Goal: Complete application form: Complete application form

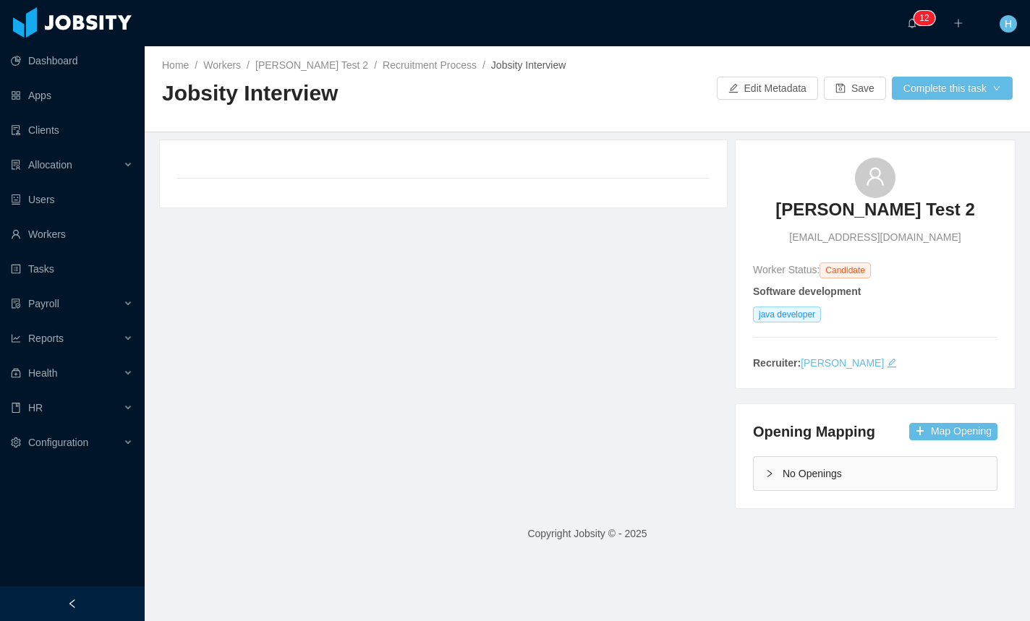
click at [250, 188] on div "**********" at bounding box center [443, 174] width 532 height 33
click at [193, 174] on div at bounding box center [188, 166] width 23 height 17
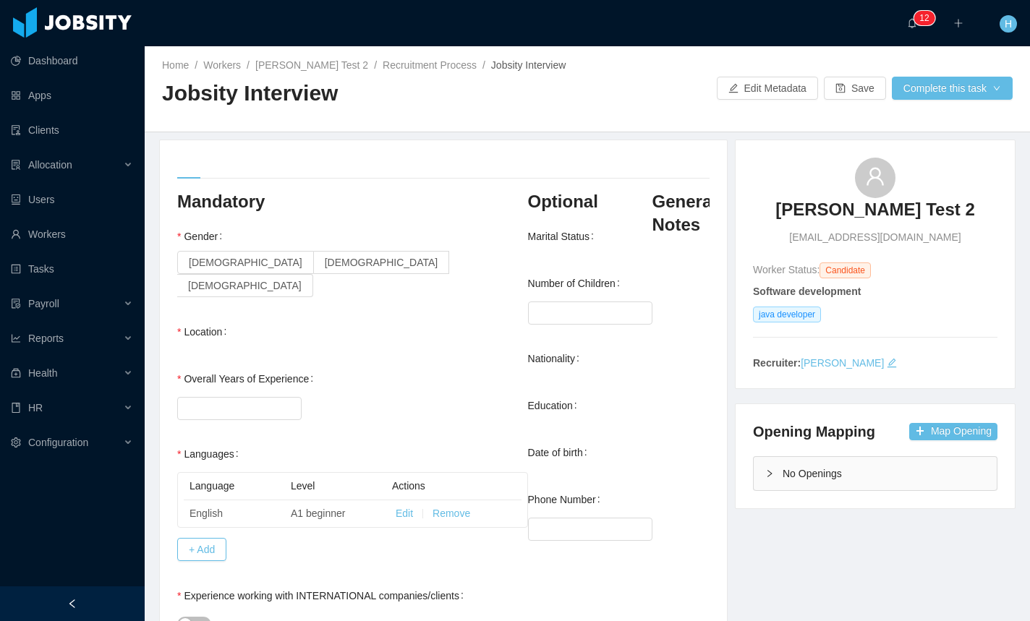
click at [215, 171] on div at bounding box center [443, 169] width 532 height 22
drag, startPoint x: 226, startPoint y: 177, endPoint x: 246, endPoint y: 180, distance: 20.5
click at [246, 179] on div at bounding box center [443, 169] width 532 height 22
click at [270, 170] on div at bounding box center [443, 169] width 532 height 22
click at [195, 169] on div at bounding box center [188, 166] width 23 height 17
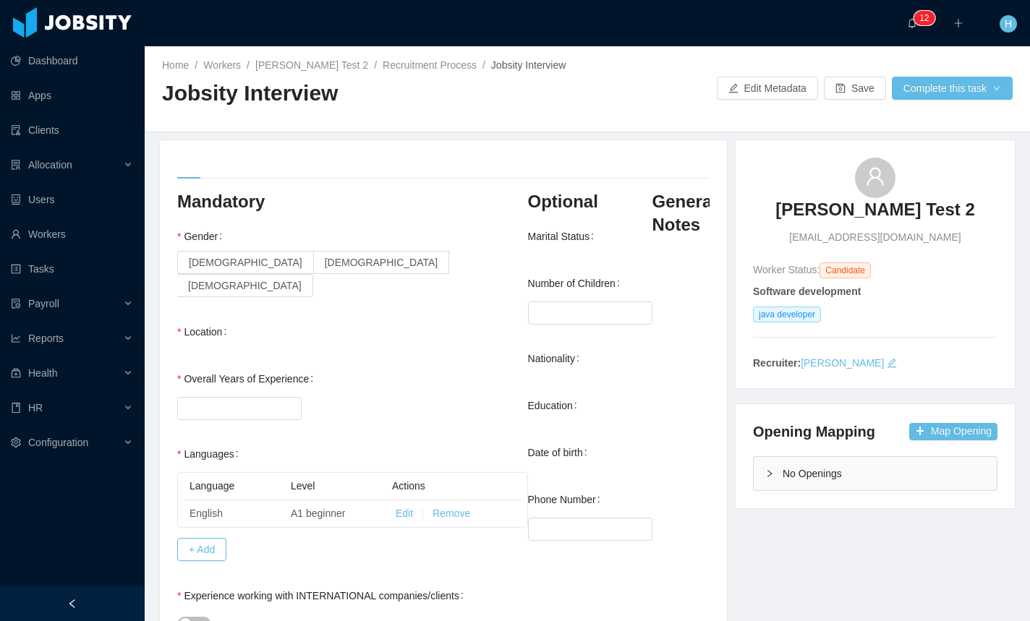
click at [187, 169] on div at bounding box center [188, 166] width 23 height 17
click at [208, 171] on div at bounding box center [443, 169] width 532 height 22
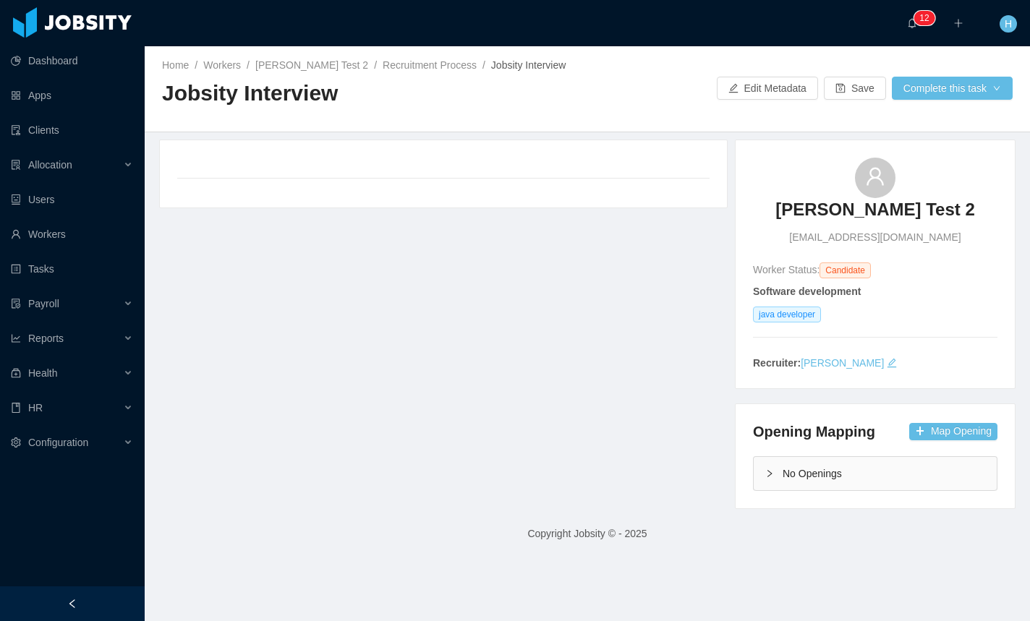
drag, startPoint x: 171, startPoint y: 198, endPoint x: 168, endPoint y: 185, distance: 13.3
click at [171, 198] on div "**********" at bounding box center [443, 173] width 567 height 67
click at [178, 165] on div "**********" at bounding box center [443, 173] width 567 height 67
click at [184, 169] on div at bounding box center [188, 166] width 23 height 17
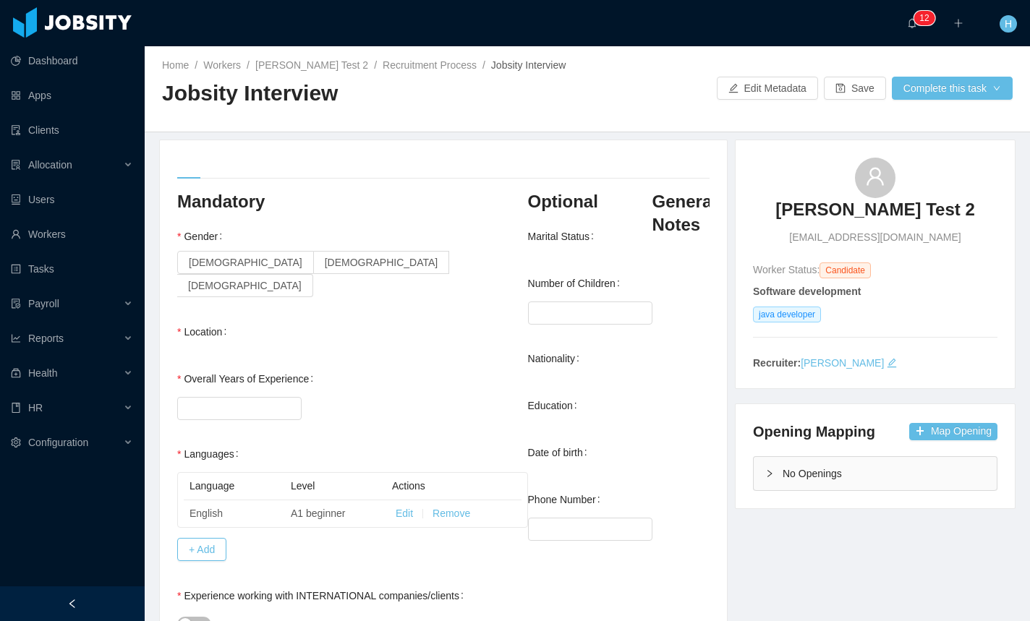
click at [230, 167] on div at bounding box center [443, 169] width 532 height 22
click at [551, 167] on div at bounding box center [443, 169] width 532 height 22
click at [559, 161] on div at bounding box center [443, 169] width 532 height 22
click at [233, 174] on div at bounding box center [443, 169] width 532 height 22
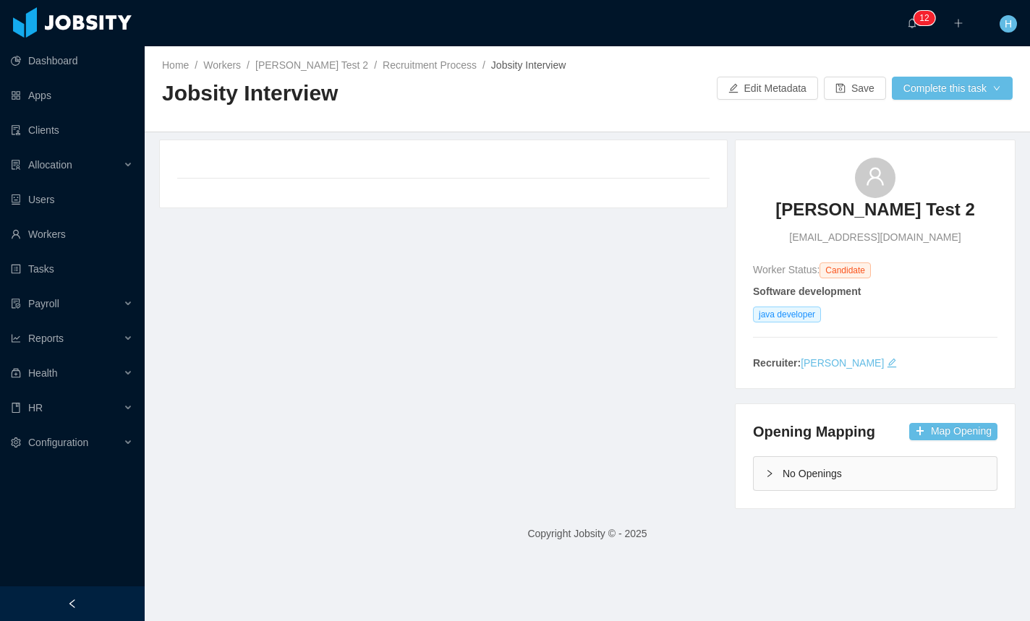
click at [300, 167] on div at bounding box center [443, 169] width 532 height 22
drag, startPoint x: 253, startPoint y: 171, endPoint x: 199, endPoint y: 169, distance: 54.3
click at [247, 171] on div at bounding box center [443, 169] width 532 height 22
click at [195, 169] on div at bounding box center [188, 166] width 23 height 17
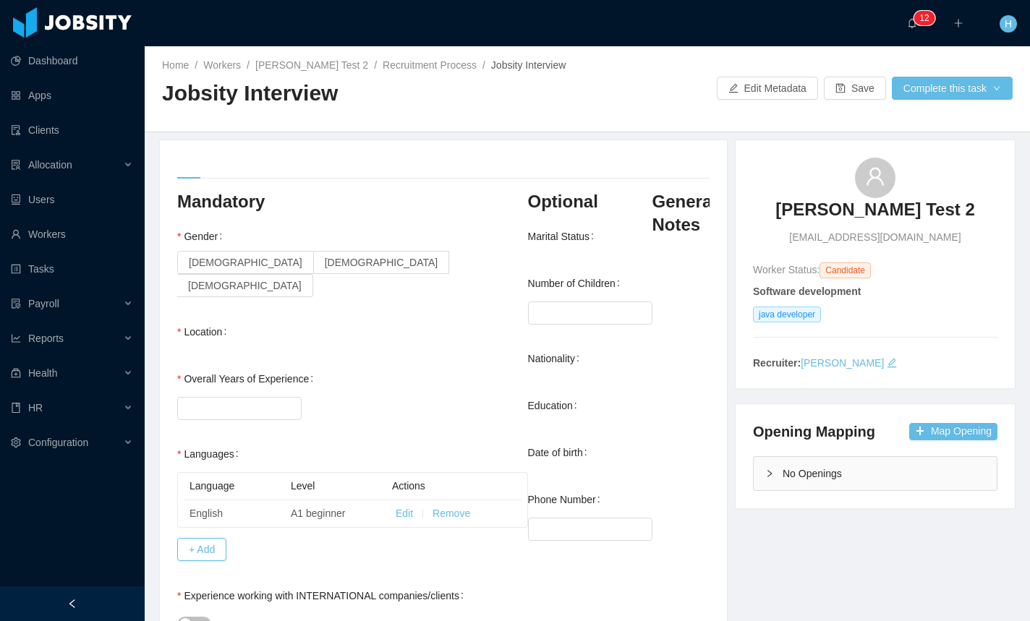
click at [422, 232] on div "Gender Female Male Non-binary" at bounding box center [352, 261] width 351 height 78
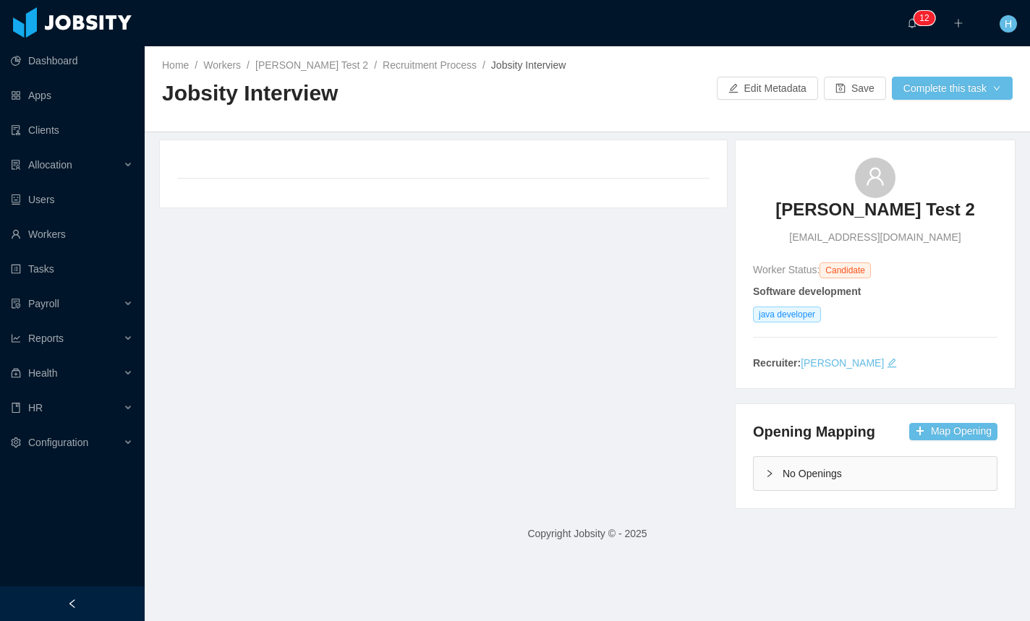
click at [190, 177] on div at bounding box center [188, 169] width 23 height 22
click at [189, 166] on div at bounding box center [188, 166] width 23 height 17
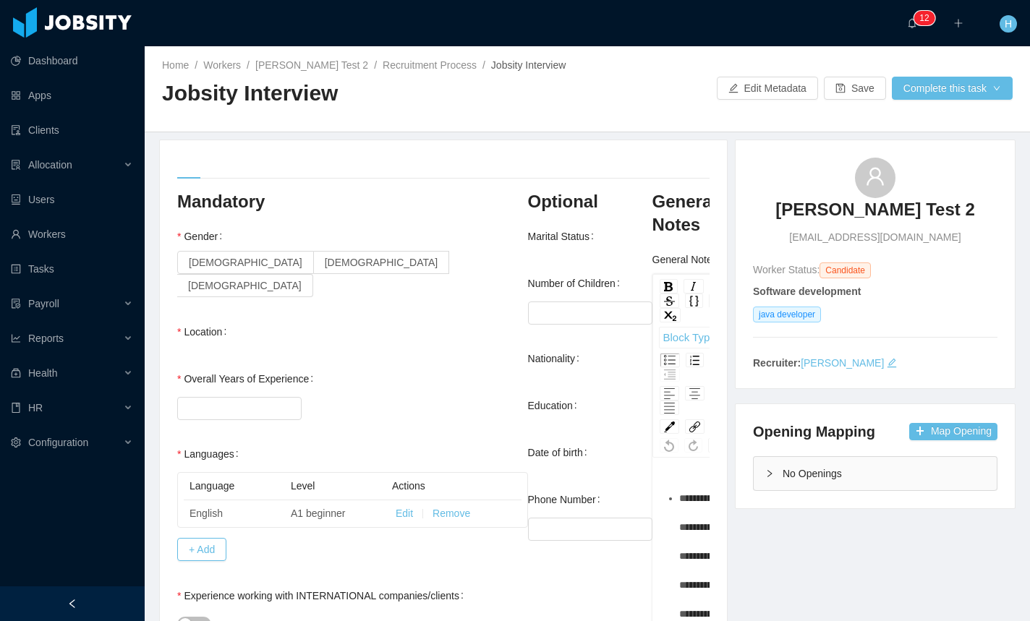
click at [213, 166] on div at bounding box center [443, 169] width 532 height 22
click at [218, 166] on div at bounding box center [443, 169] width 532 height 22
click at [259, 169] on div at bounding box center [443, 169] width 532 height 22
click at [270, 163] on div at bounding box center [443, 169] width 532 height 22
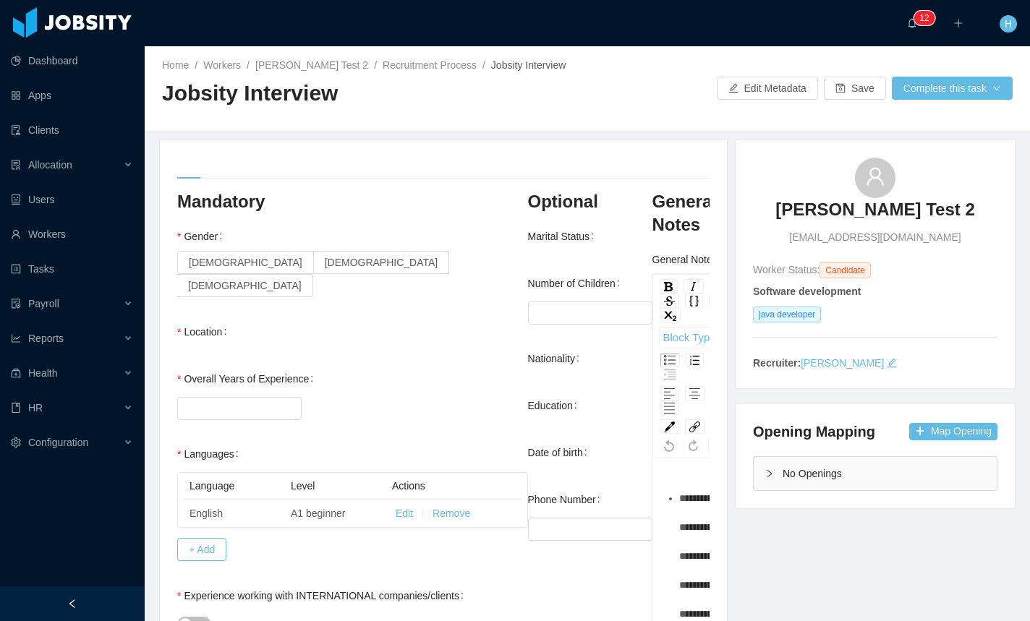
click at [497, 158] on div at bounding box center [443, 169] width 532 height 22
drag, startPoint x: 508, startPoint y: 159, endPoint x: 584, endPoint y: 157, distance: 76.0
click at [509, 159] on div at bounding box center [443, 169] width 532 height 22
drag, startPoint x: 585, startPoint y: 157, endPoint x: 661, endPoint y: 157, distance: 76.0
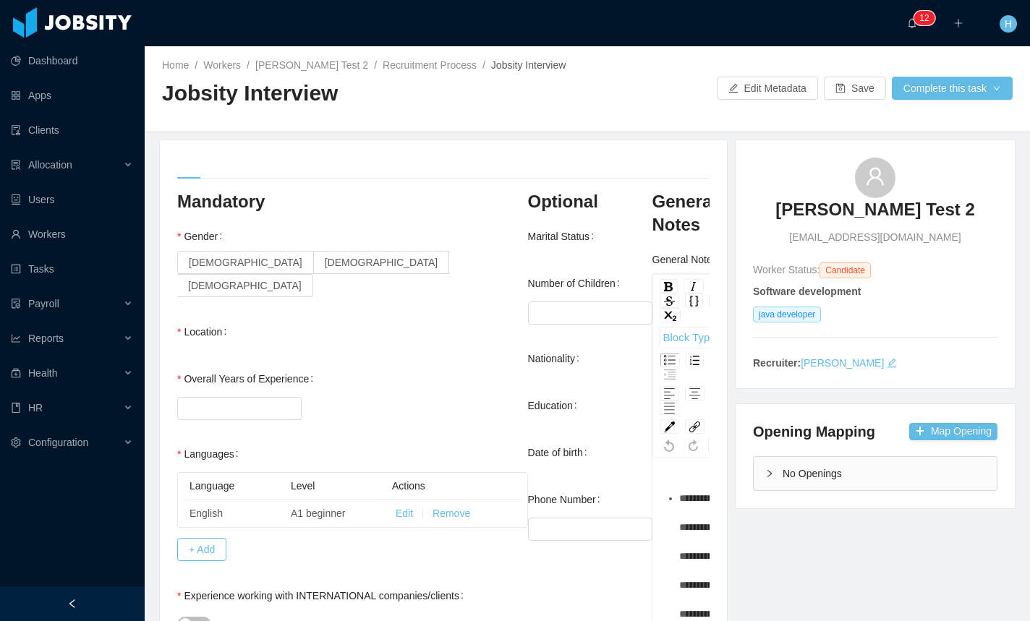
drag, startPoint x: 668, startPoint y: 157, endPoint x: 680, endPoint y: 162, distance: 13.3
click at [684, 166] on div at bounding box center [443, 169] width 532 height 22
drag, startPoint x: 264, startPoint y: 173, endPoint x: 252, endPoint y: 173, distance: 12.3
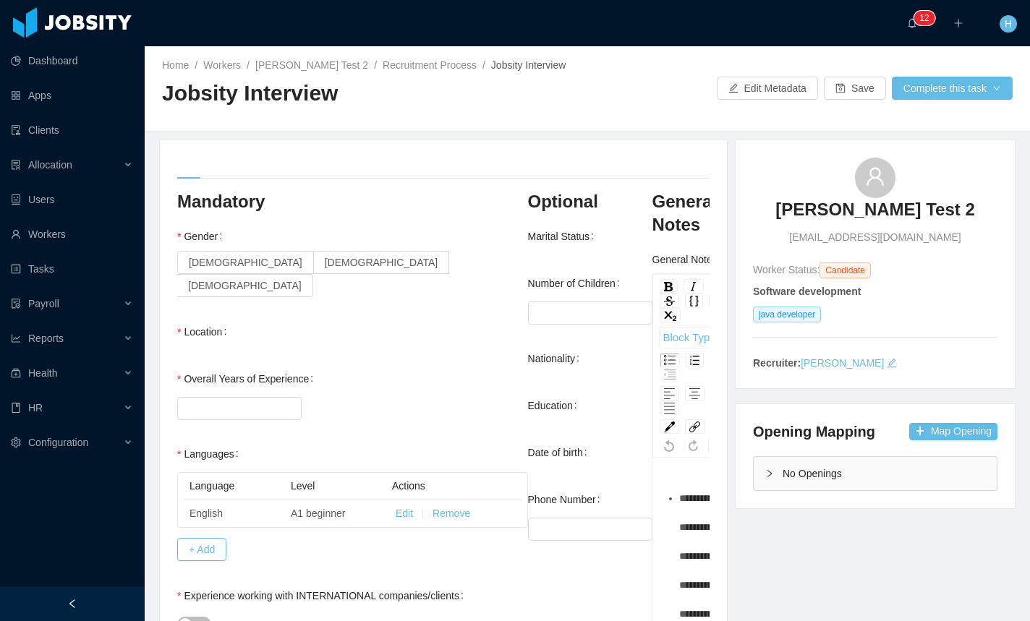
click at [252, 173] on div at bounding box center [443, 169] width 532 height 22
drag, startPoint x: 241, startPoint y: 173, endPoint x: 225, endPoint y: 173, distance: 15.9
click at [238, 173] on div at bounding box center [443, 169] width 532 height 22
click at [213, 173] on div at bounding box center [443, 169] width 532 height 22
click at [211, 173] on div at bounding box center [443, 169] width 532 height 22
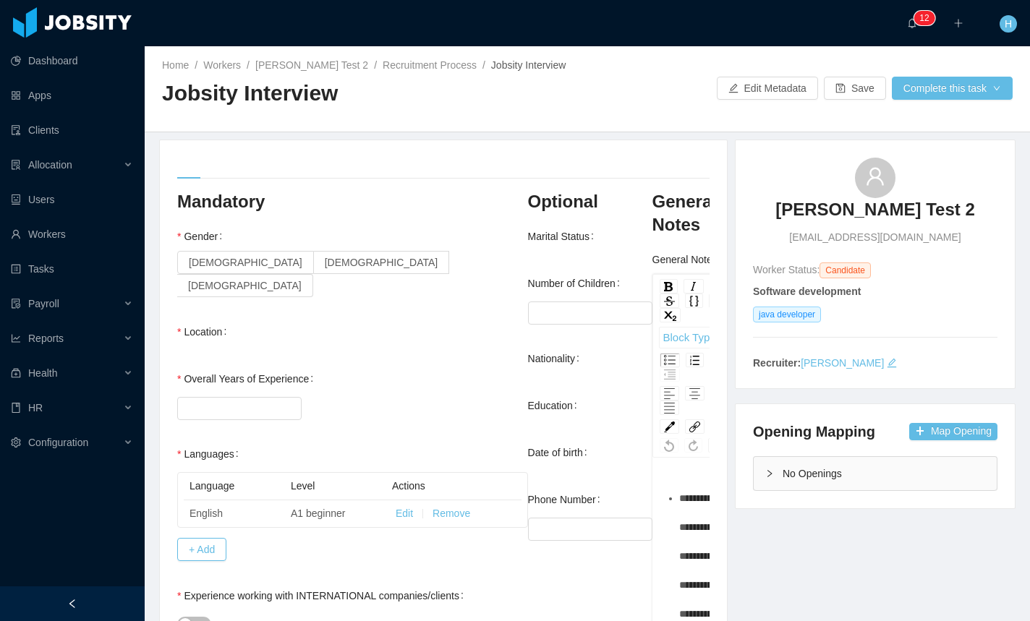
click at [184, 169] on div at bounding box center [188, 166] width 23 height 17
click at [279, 171] on div at bounding box center [443, 169] width 532 height 22
click at [260, 169] on div at bounding box center [443, 169] width 532 height 22
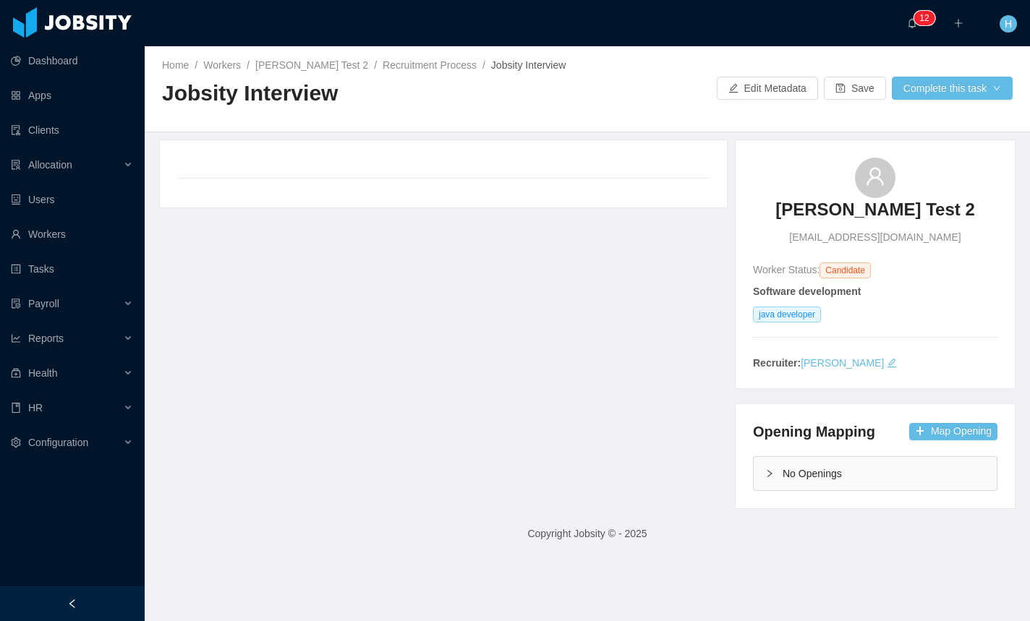
click at [416, 301] on div "**********" at bounding box center [587, 325] width 893 height 370
click at [260, 197] on div "**********" at bounding box center [443, 179] width 532 height 43
click at [229, 179] on div "Mandatory" at bounding box center [212, 174] width 71 height 33
